Goal: Check status: Check status

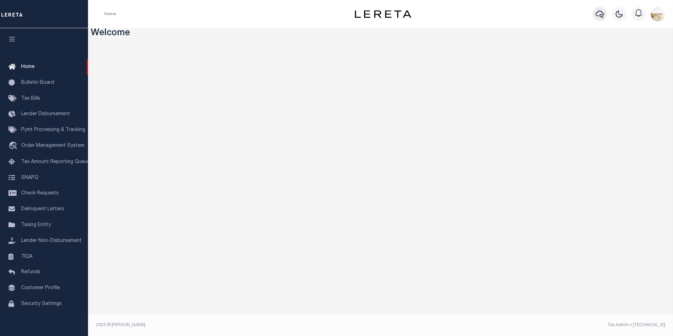
click at [602, 13] on icon "button" at bounding box center [600, 14] width 8 height 8
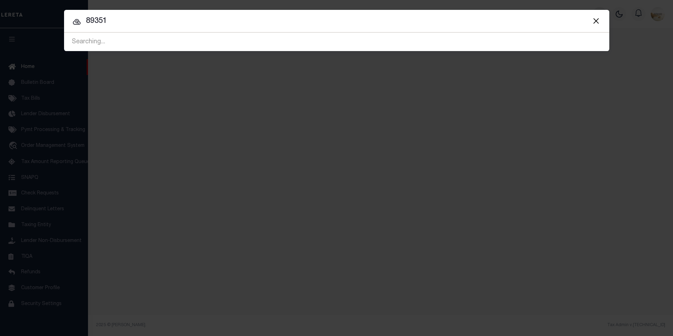
type input "89351"
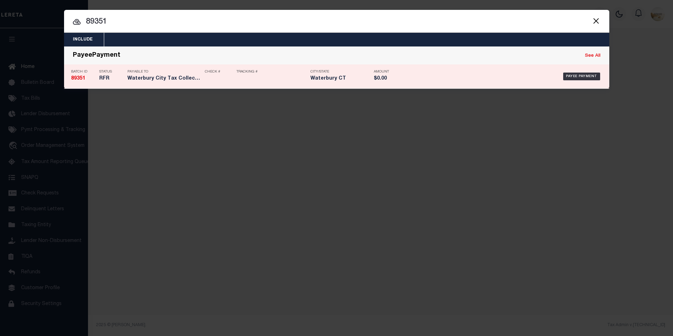
click at [72, 79] on strong "89351" at bounding box center [78, 78] width 14 height 5
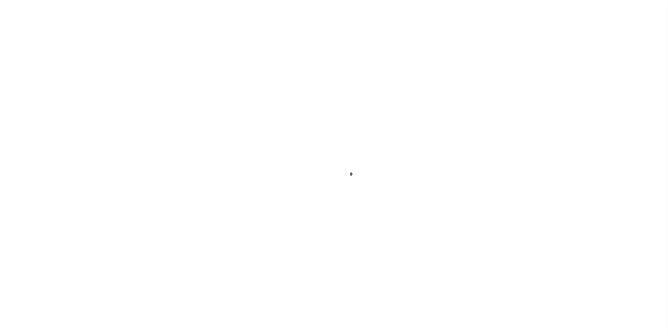
select select "RFL"
type input "[DATE]"
select select
type input "N"
radio input "true"
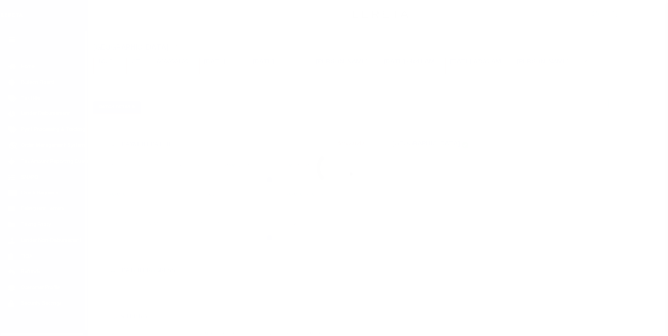
scroll to position [7, 0]
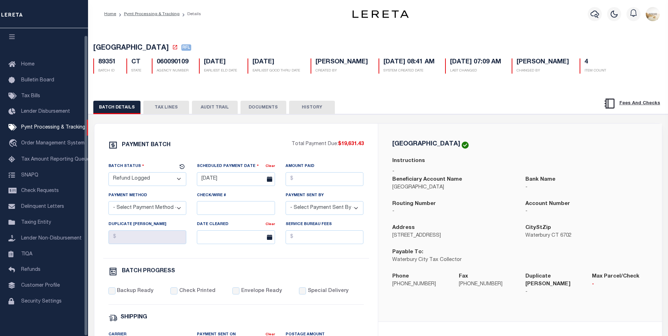
drag, startPoint x: 225, startPoint y: 110, endPoint x: 219, endPoint y: 110, distance: 6.0
click at [225, 110] on button "AUDIT TRAIL" at bounding box center [215, 107] width 46 height 13
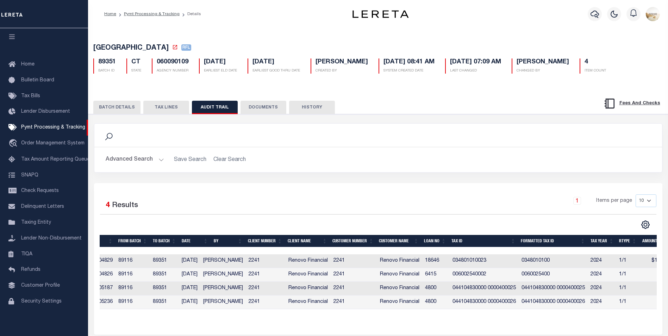
scroll to position [0, 0]
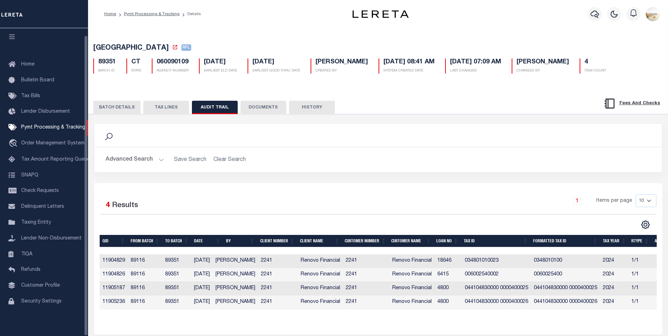
click at [305, 105] on button "HISTORY" at bounding box center [312, 107] width 46 height 13
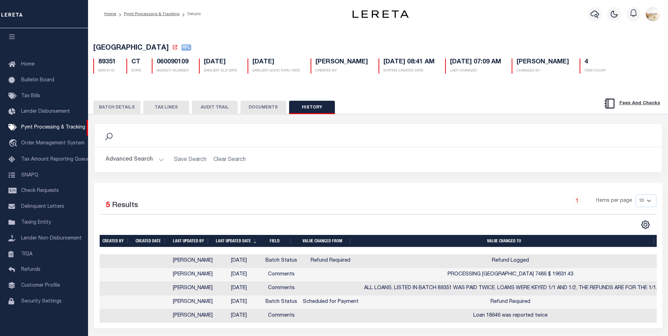
click at [257, 111] on button "DOCUMENTS" at bounding box center [264, 107] width 46 height 13
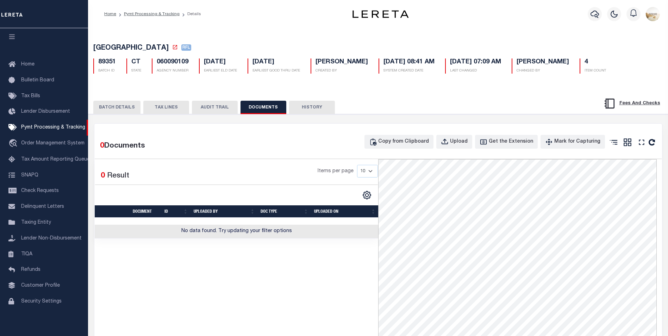
click at [132, 113] on button "BATCH DETAILS" at bounding box center [116, 107] width 47 height 13
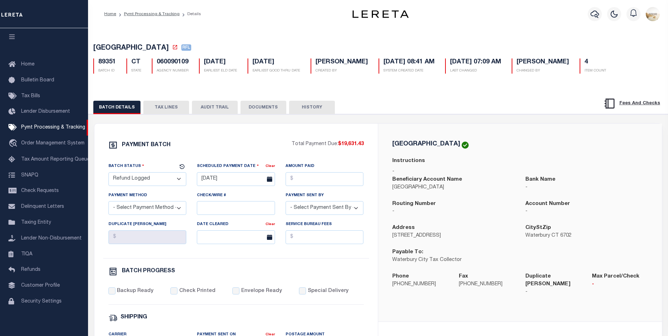
click at [215, 108] on button "AUDIT TRAIL" at bounding box center [215, 107] width 46 height 13
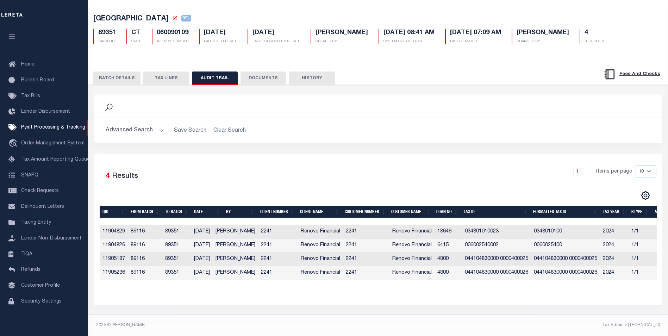
scroll to position [33, 0]
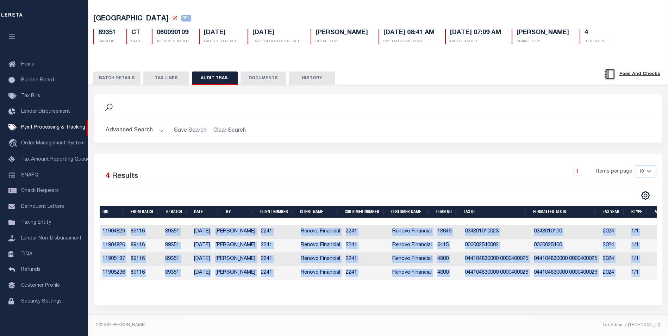
drag, startPoint x: 383, startPoint y: 280, endPoint x: 475, endPoint y: 278, distance: 92.0
click at [475, 279] on div "QID FROM BATCH TO BATCH DATE BY CLIENT NUMBER CLIENT NAME CUSTOMER NUMBER Custo…" at bounding box center [378, 249] width 557 height 86
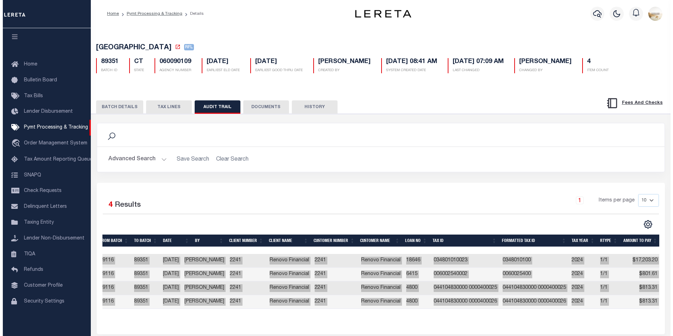
scroll to position [0, 0]
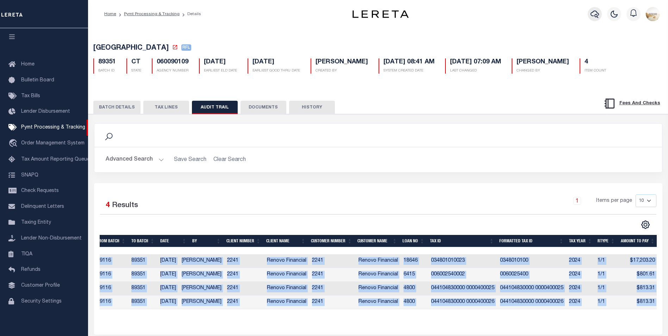
click at [595, 15] on icon "button" at bounding box center [595, 14] width 8 height 8
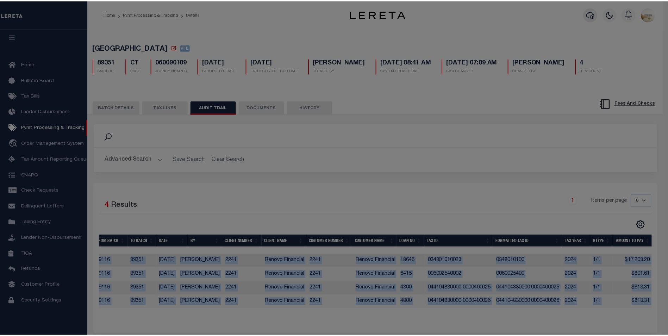
scroll to position [0, 29]
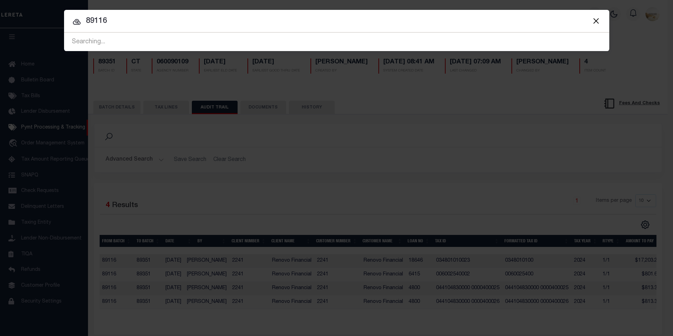
type input "89116"
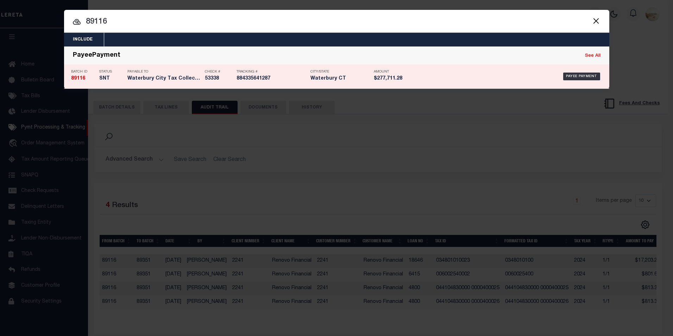
click at [75, 78] on strong "89116" at bounding box center [78, 78] width 14 height 5
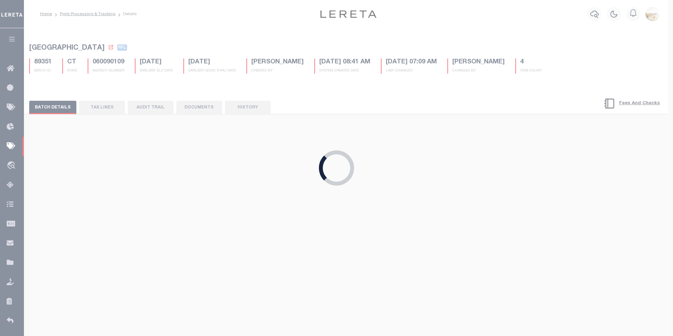
select select "RCD"
type input "[DATE]"
type input "$277,711.28"
select select "CHK"
type input "53338"
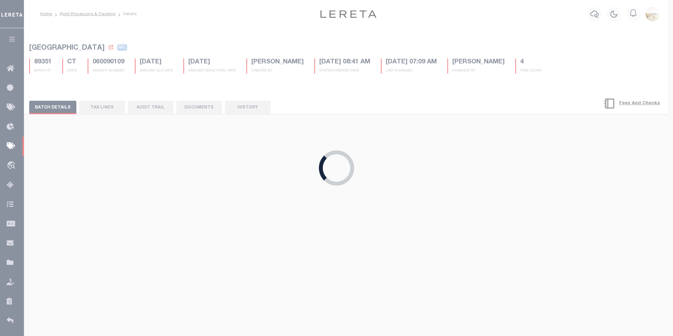
select select "[PERSON_NAME]"
checkbox input "true"
select select "FDX"
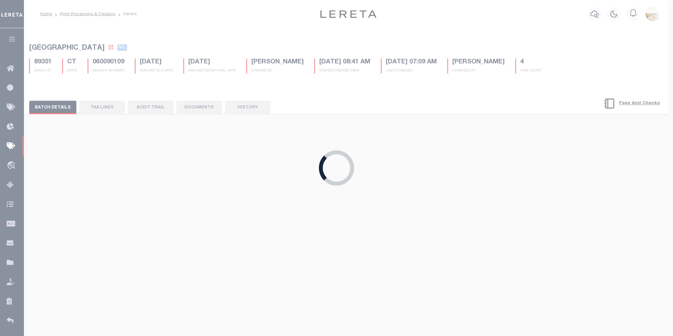
type input "[DATE]"
type input "$9.65"
type input "884335641287"
type input "[PERSON_NAME]"
type input "[DATE]"
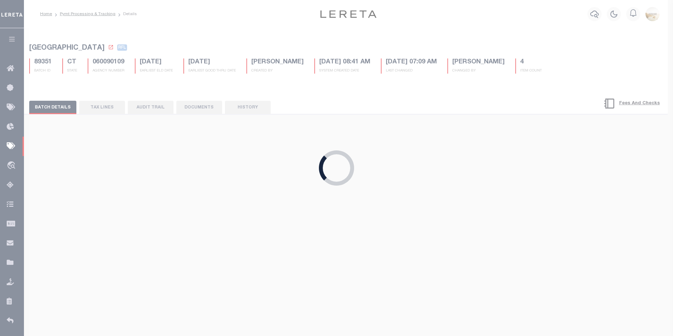
select select "1"
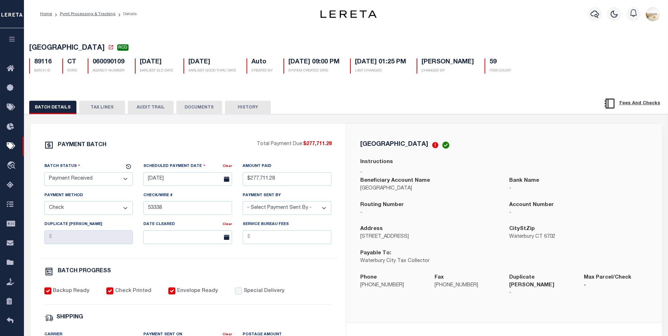
click at [116, 108] on button "TAX LINES" at bounding box center [102, 107] width 46 height 13
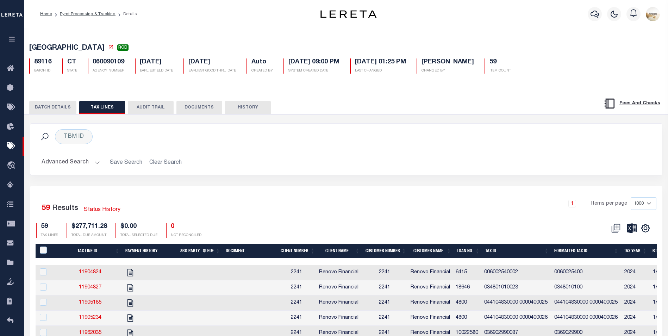
click at [165, 113] on button "AUDIT TRAIL" at bounding box center [151, 107] width 46 height 13
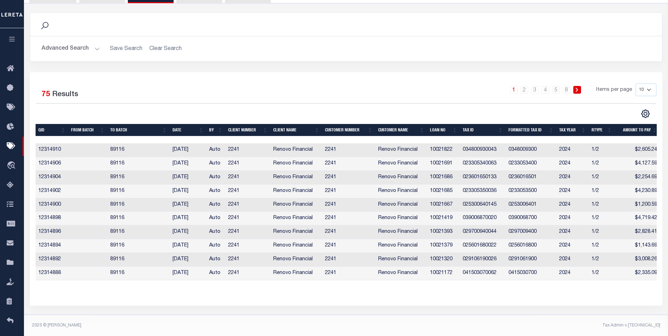
scroll to position [116, 0]
drag, startPoint x: 321, startPoint y: 280, endPoint x: 427, endPoint y: 294, distance: 106.9
click at [427, 294] on div "Selected 75 Results 1 2 3 4 5 … 8 Items per page 10 25 50 100" at bounding box center [346, 188] width 633 height 233
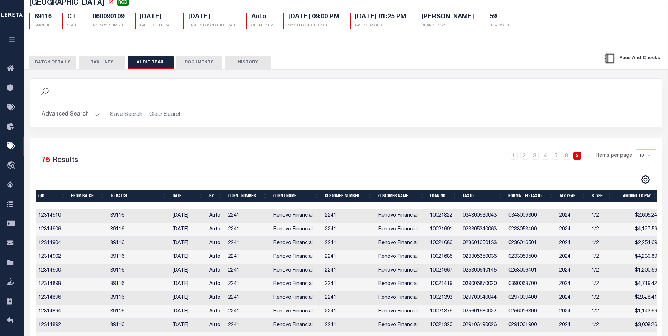
click at [106, 62] on button "TAX LINES" at bounding box center [102, 62] width 46 height 13
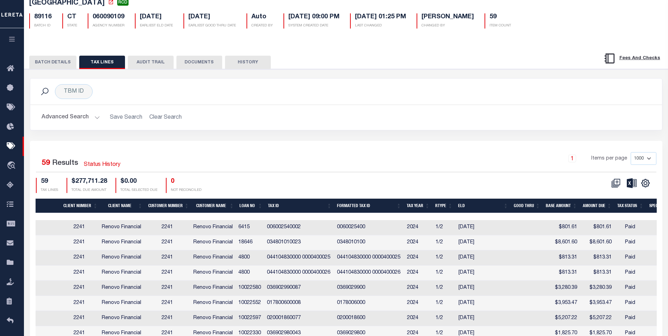
scroll to position [0, 0]
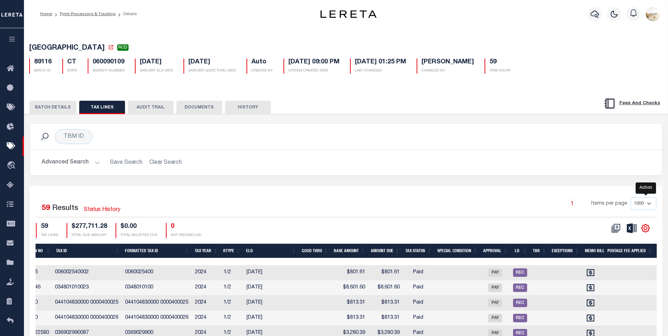
click at [649, 225] on icon "" at bounding box center [645, 228] width 9 height 9
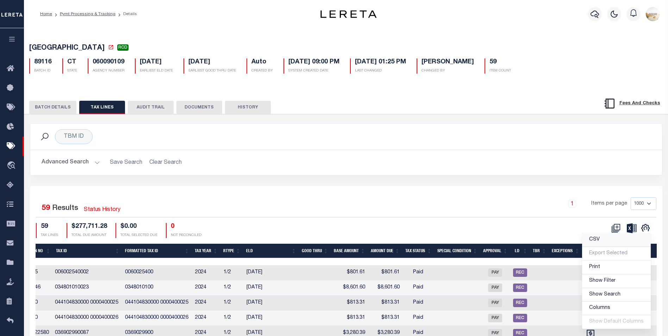
click at [620, 242] on link "CSV" at bounding box center [616, 240] width 69 height 14
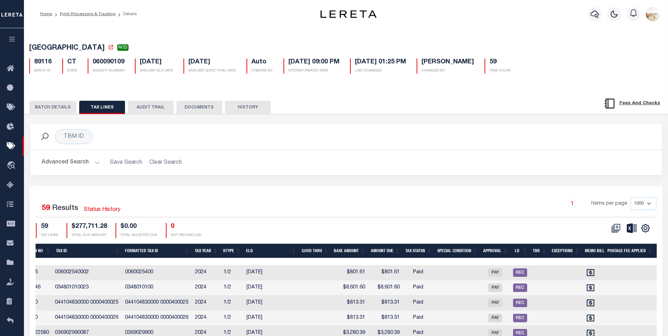
click at [520, 250] on th "LD" at bounding box center [521, 251] width 20 height 14
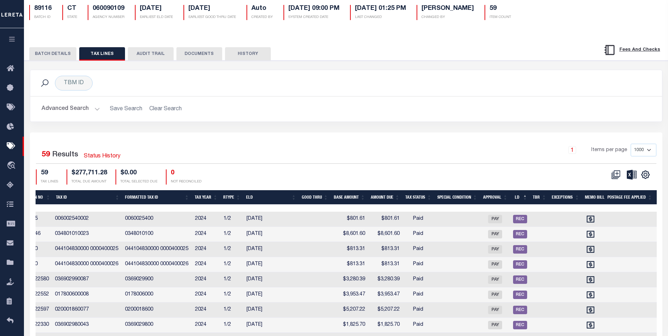
scroll to position [49, 0]
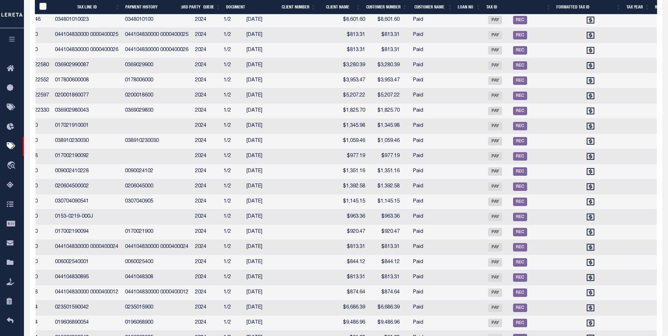
scroll to position [0, 429]
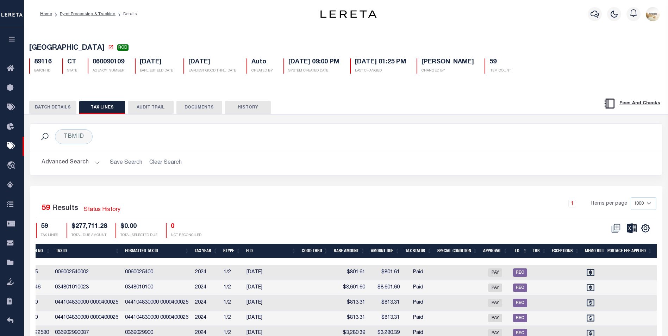
click at [201, 108] on button "DOCUMENTS" at bounding box center [199, 107] width 46 height 13
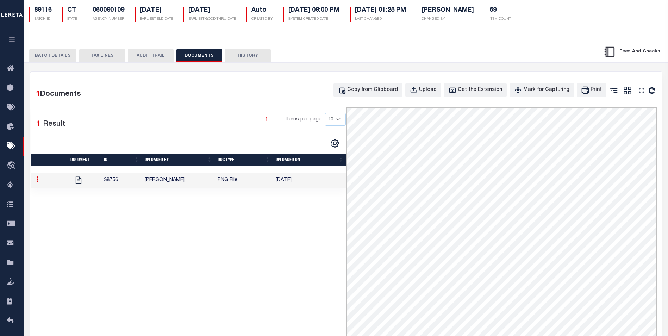
scroll to position [70, 0]
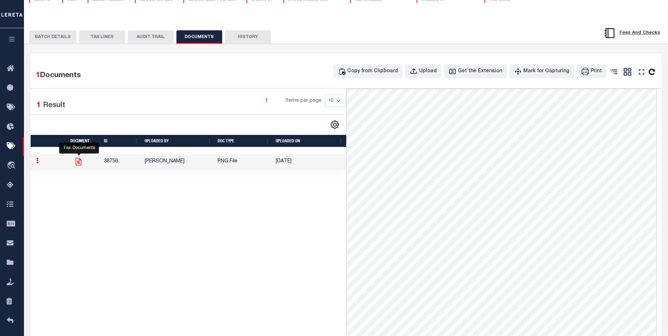
click at [81, 163] on icon at bounding box center [79, 161] width 6 height 7
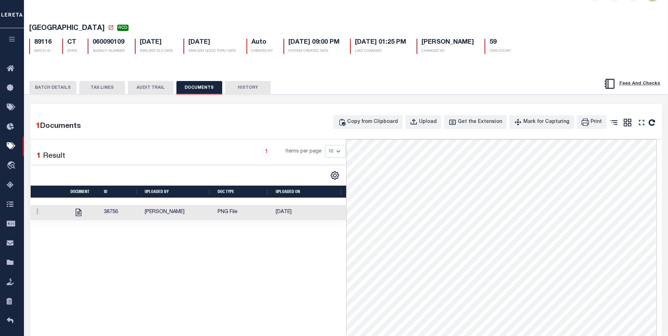
scroll to position [0, 0]
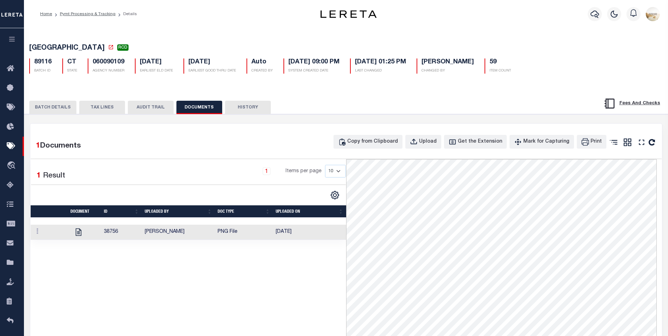
drag, startPoint x: 240, startPoint y: 108, endPoint x: 226, endPoint y: 109, distance: 14.1
click at [240, 109] on button "HISTORY" at bounding box center [248, 107] width 46 height 13
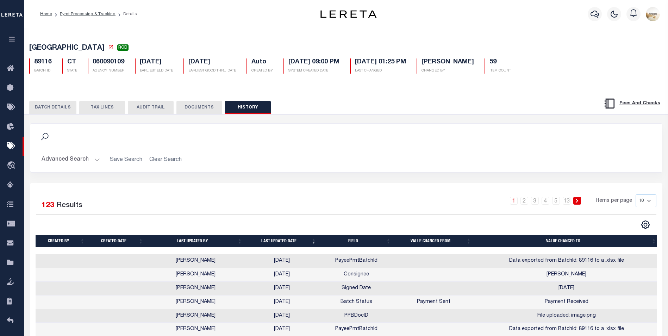
click at [63, 106] on button "BATCH DETAILS" at bounding box center [52, 107] width 47 height 13
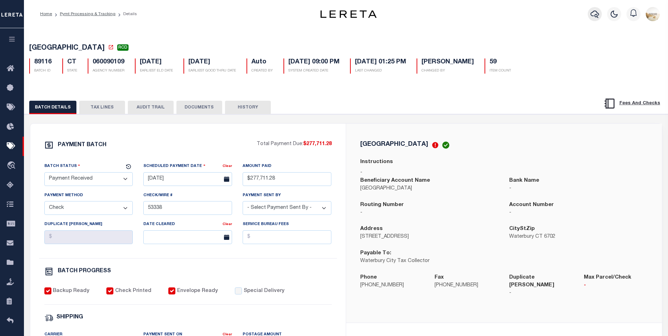
click at [591, 14] on button "button" at bounding box center [595, 14] width 14 height 14
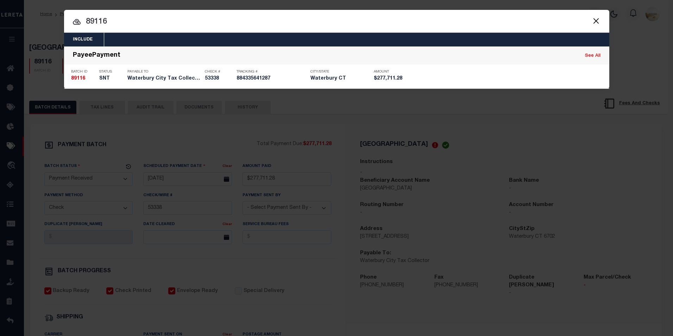
type input "89116"
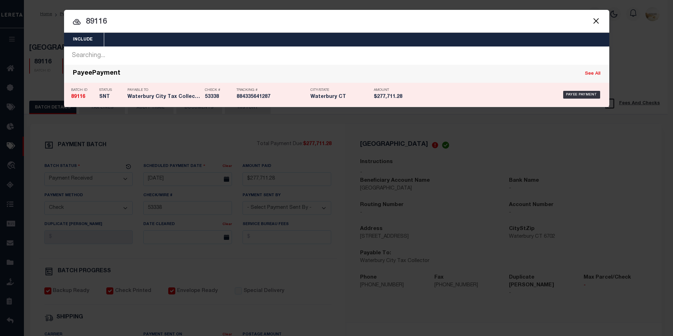
click at [82, 96] on strong "89116" at bounding box center [78, 96] width 14 height 5
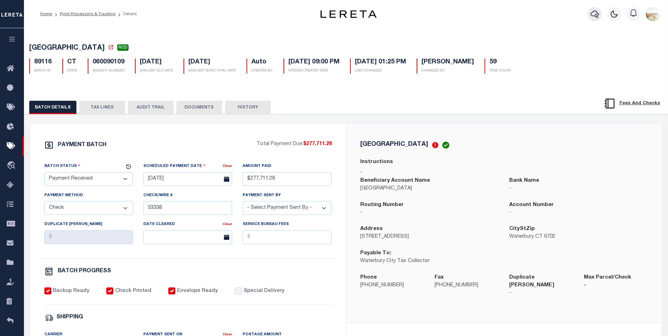
click at [594, 12] on icon "button" at bounding box center [595, 14] width 8 height 7
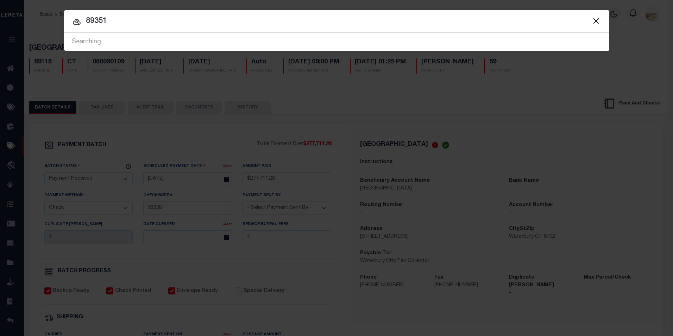
type input "89351"
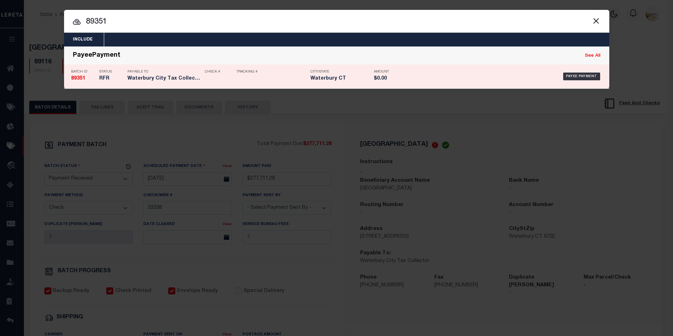
click at [75, 81] on strong "89351" at bounding box center [78, 78] width 14 height 5
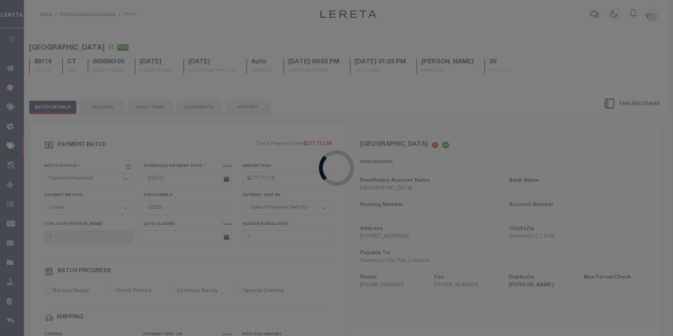
select select "RFL"
type input "[DATE]"
select select
checkbox input "false"
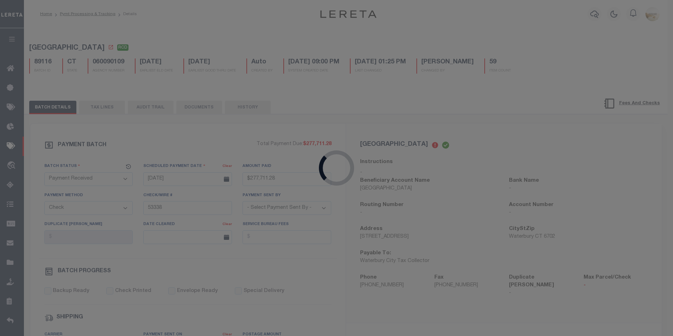
checkbox input "false"
select select
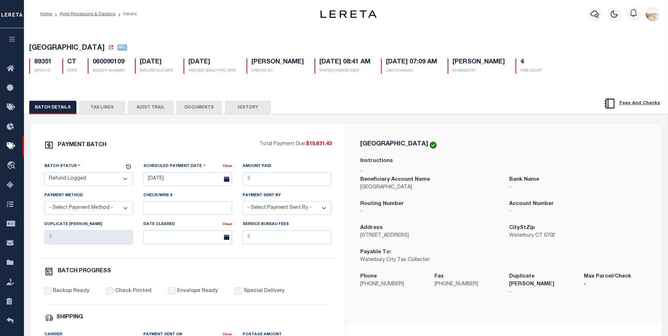
click at [108, 108] on button "TAX LINES" at bounding box center [102, 107] width 46 height 13
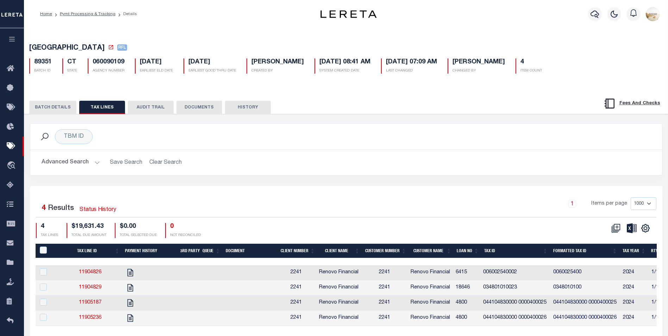
click at [147, 108] on button "AUDIT TRAIL" at bounding box center [151, 107] width 46 height 13
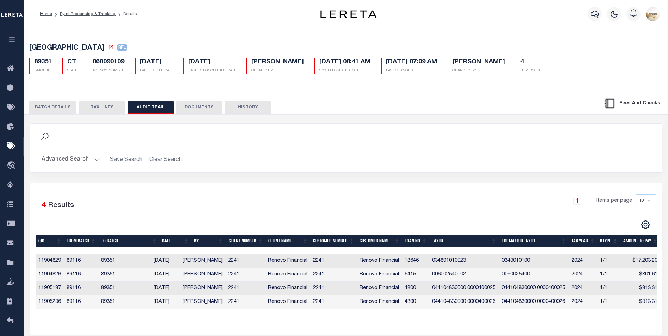
scroll to position [0, 2]
click at [58, 107] on button "BATCH DETAILS" at bounding box center [52, 107] width 47 height 13
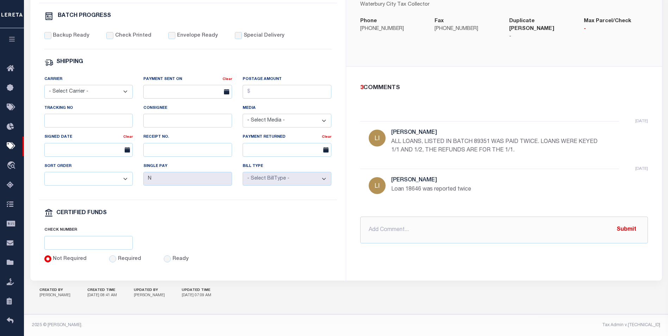
scroll to position [260, 0]
drag, startPoint x: 476, startPoint y: 178, endPoint x: 388, endPoint y: 178, distance: 87.7
click at [388, 178] on div "[DATE] [PERSON_NAME] Loan 18646 was reported twice" at bounding box center [504, 188] width 288 height 39
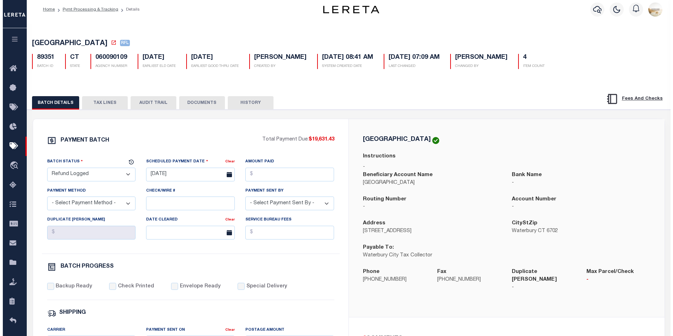
scroll to position [0, 0]
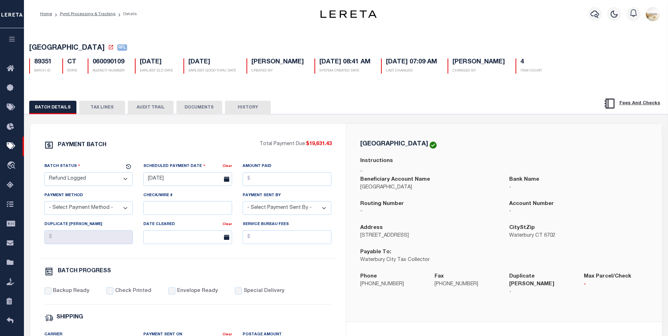
click at [155, 109] on button "AUDIT TRAIL" at bounding box center [151, 107] width 46 height 13
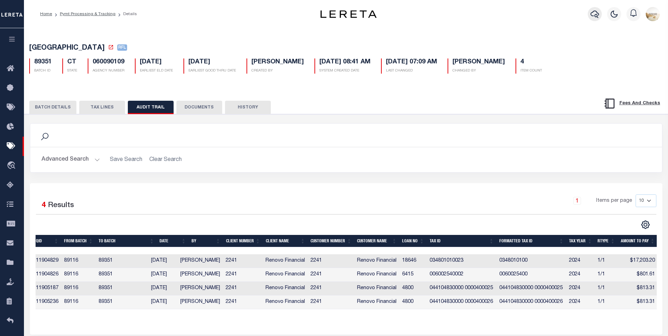
click at [601, 11] on button "button" at bounding box center [595, 14] width 14 height 14
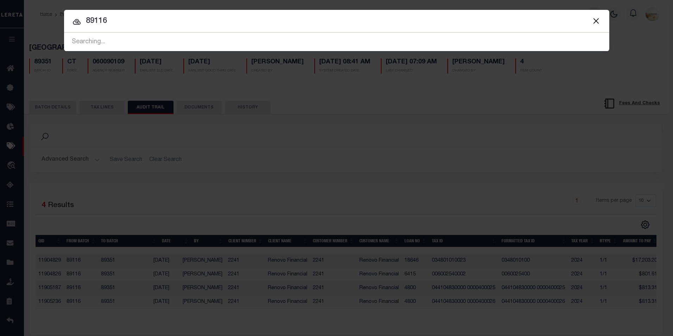
type input "89116"
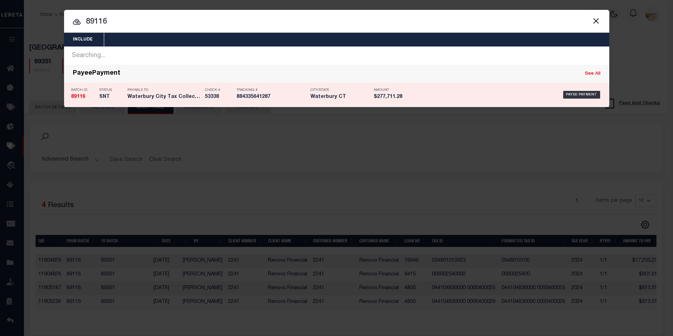
click at [84, 94] on strong "89116" at bounding box center [78, 96] width 14 height 5
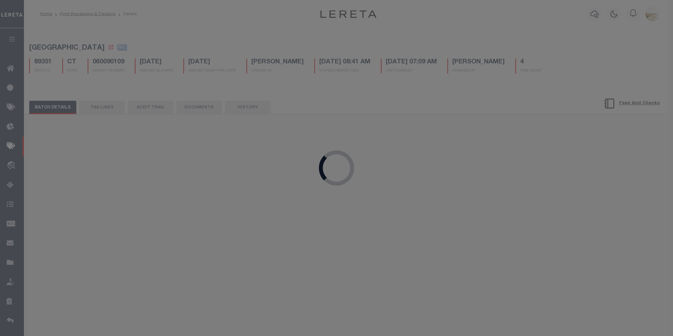
select select "RCD"
type input "[DATE]"
type input "$277,711.28"
select select "CHK"
type input "53338"
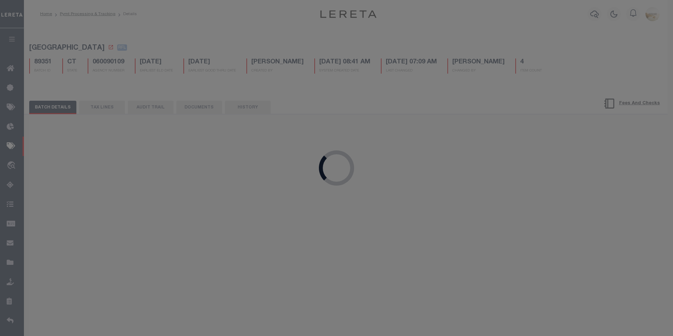
select select "[PERSON_NAME]"
checkbox input "true"
select select "FDX"
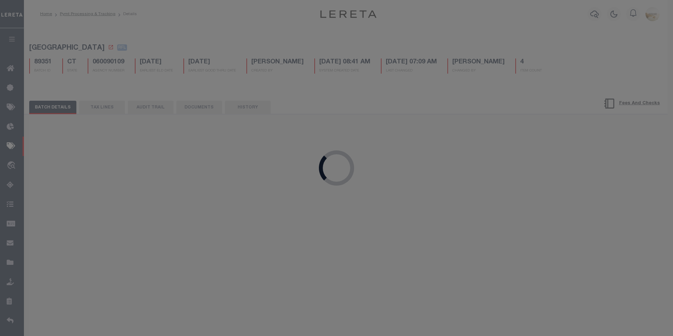
type input "[DATE]"
type input "$9.65"
type input "884335641287"
type input "[PERSON_NAME]"
type input "[DATE]"
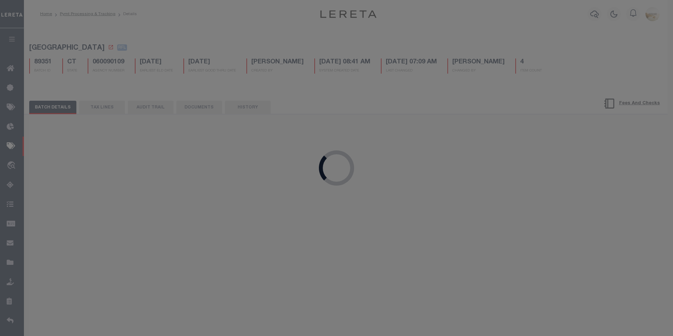
select select "1"
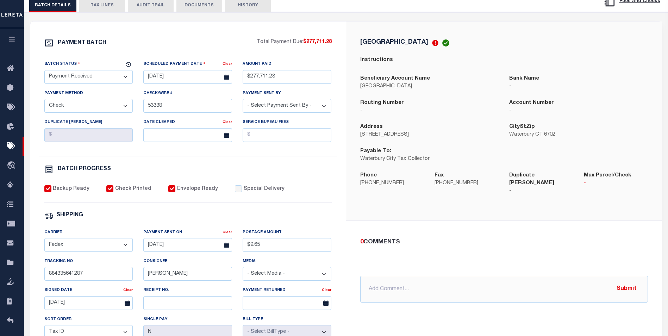
scroll to position [35, 0]
